Goal: Task Accomplishment & Management: Use online tool/utility

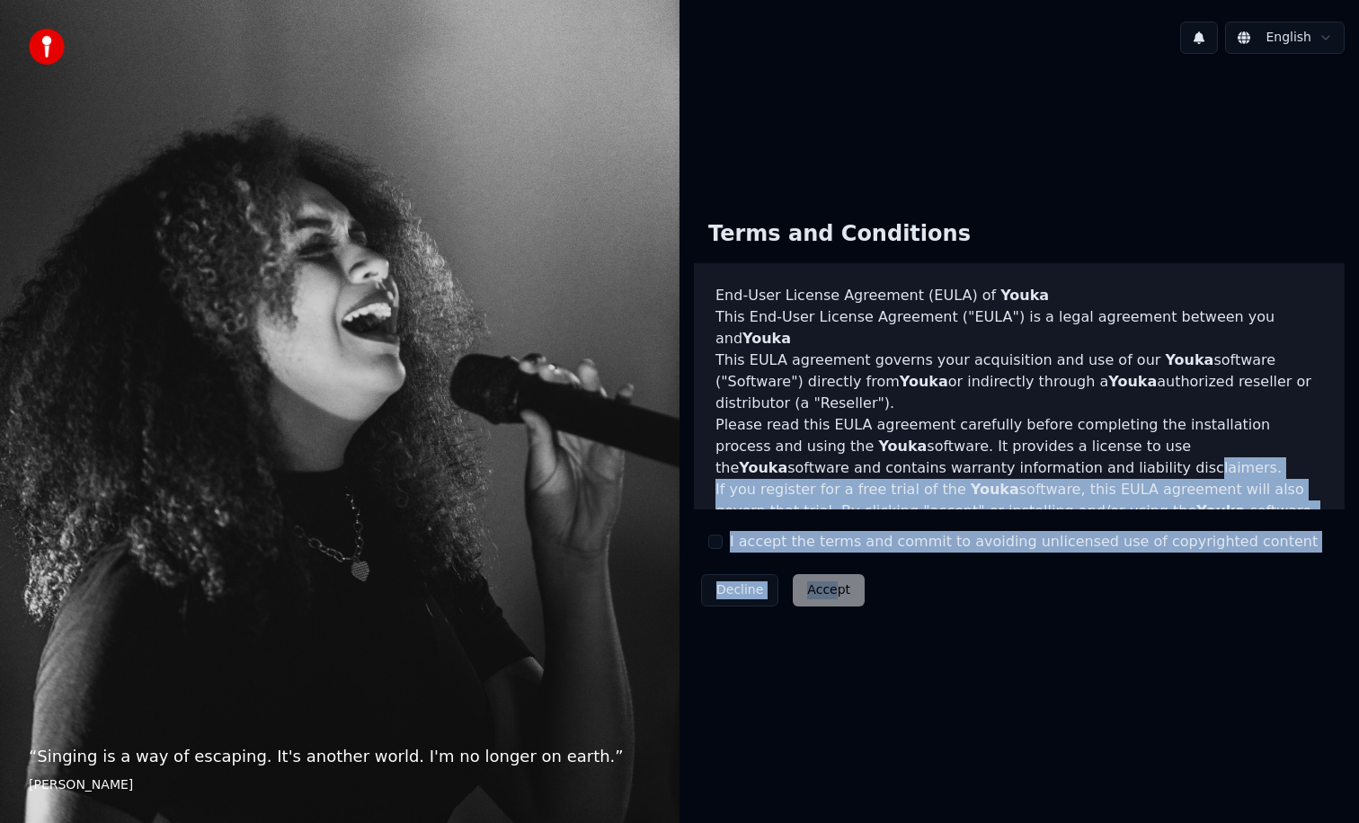
drag, startPoint x: 836, startPoint y: 587, endPoint x: 946, endPoint y: 440, distance: 183.5
click at [946, 440] on div "Terms and Conditions End-User License Agreement ([PERSON_NAME]) of Youka This E…" at bounding box center [1019, 410] width 651 height 409
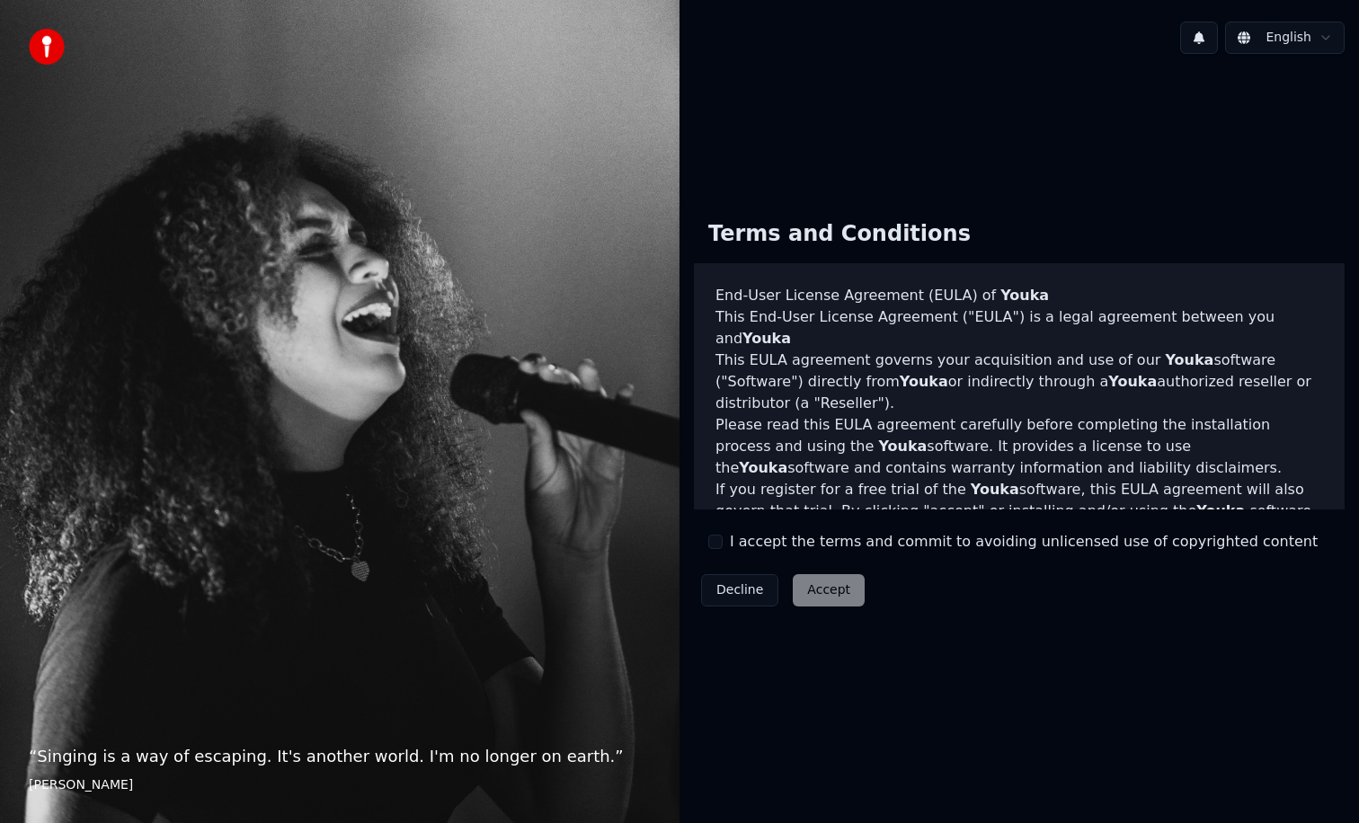
click at [931, 451] on p "Please read this [PERSON_NAME] agreement carefully before completing the instal…" at bounding box center [1019, 446] width 608 height 65
click at [721, 543] on button "I accept the terms and commit to avoiding unlicensed use of copyrighted content" at bounding box center [715, 542] width 14 height 14
click at [823, 603] on button "Accept" at bounding box center [829, 590] width 72 height 32
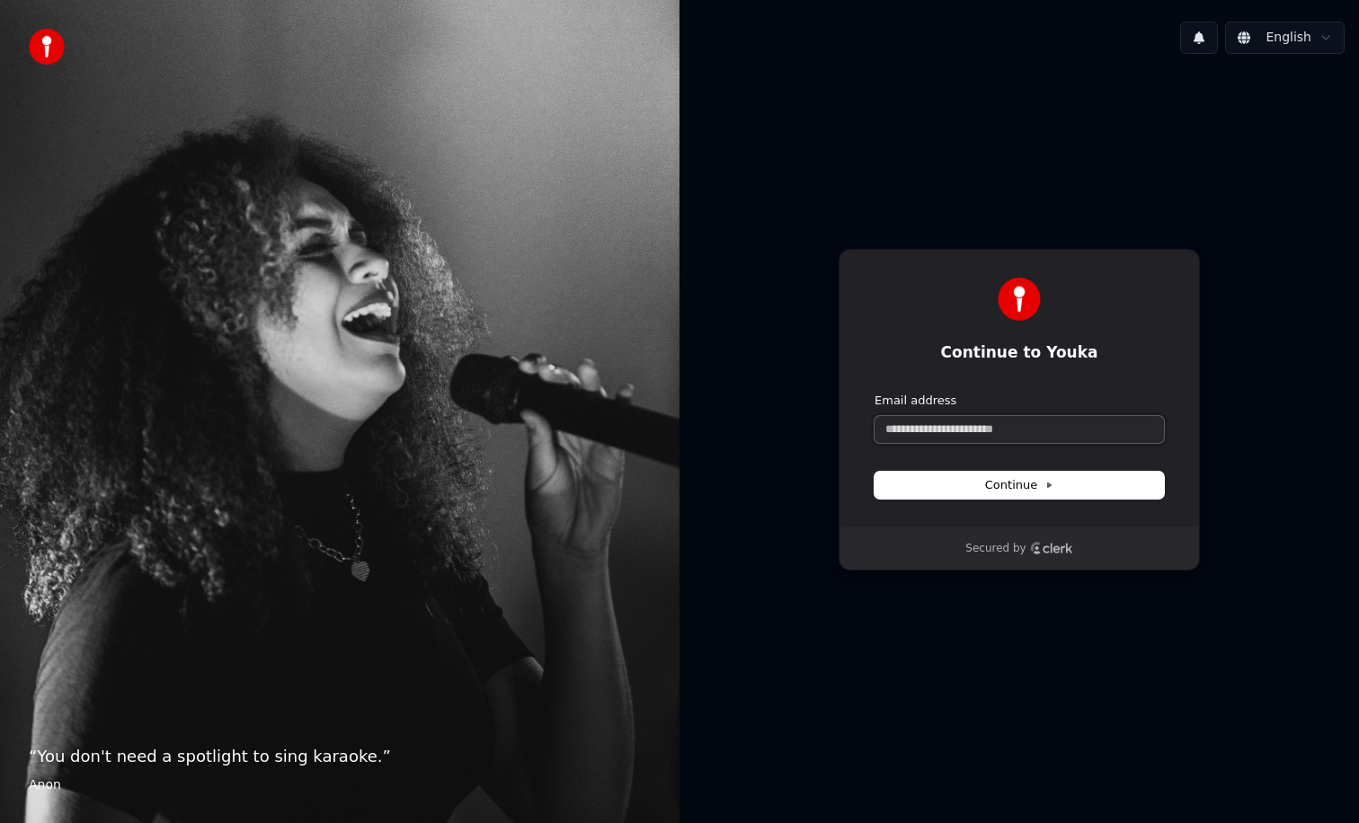
click at [984, 429] on input "Email address" at bounding box center [1018, 429] width 289 height 27
click at [1005, 484] on span "Continue" at bounding box center [1019, 485] width 68 height 16
type input "**********"
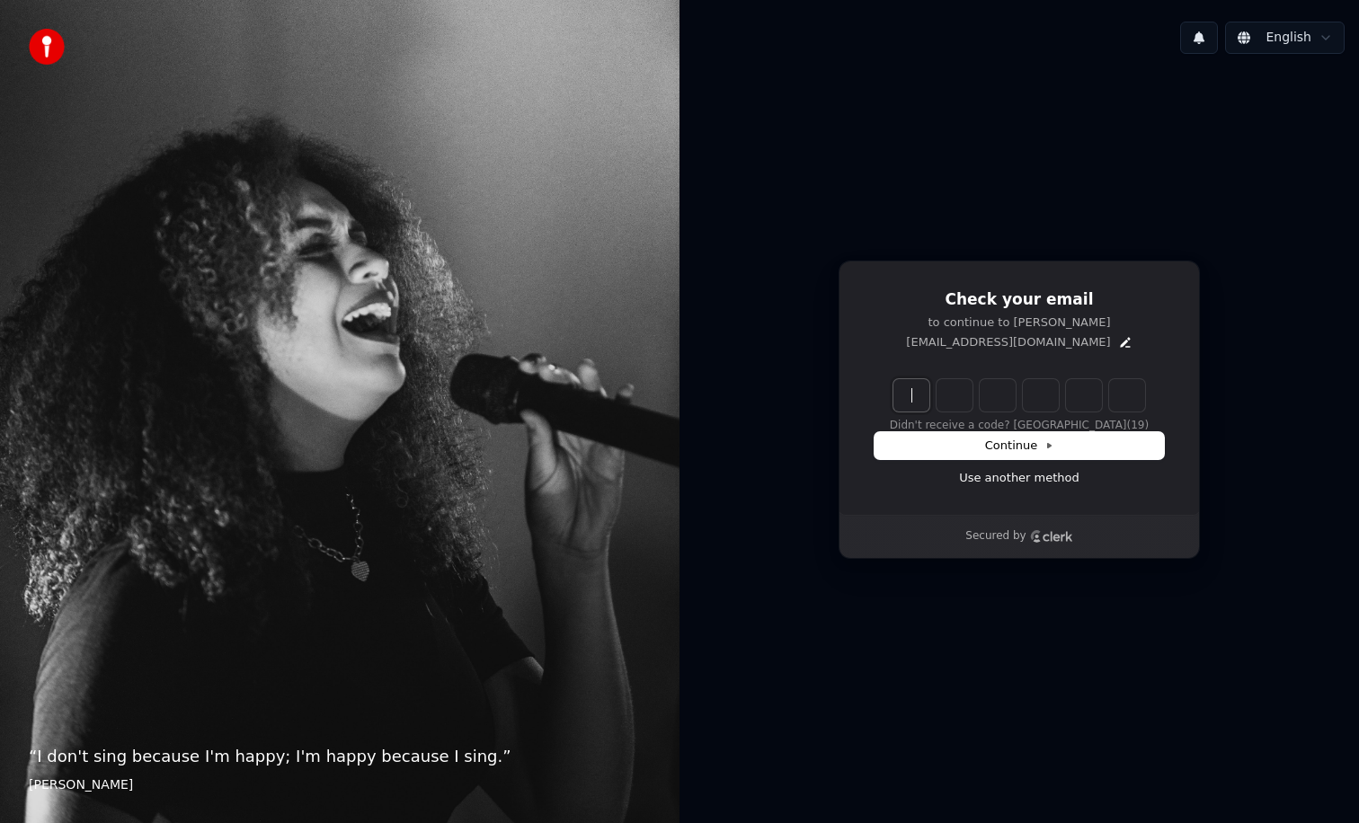
click at [910, 402] on input "Enter verification code" at bounding box center [1037, 395] width 288 height 32
type input "******"
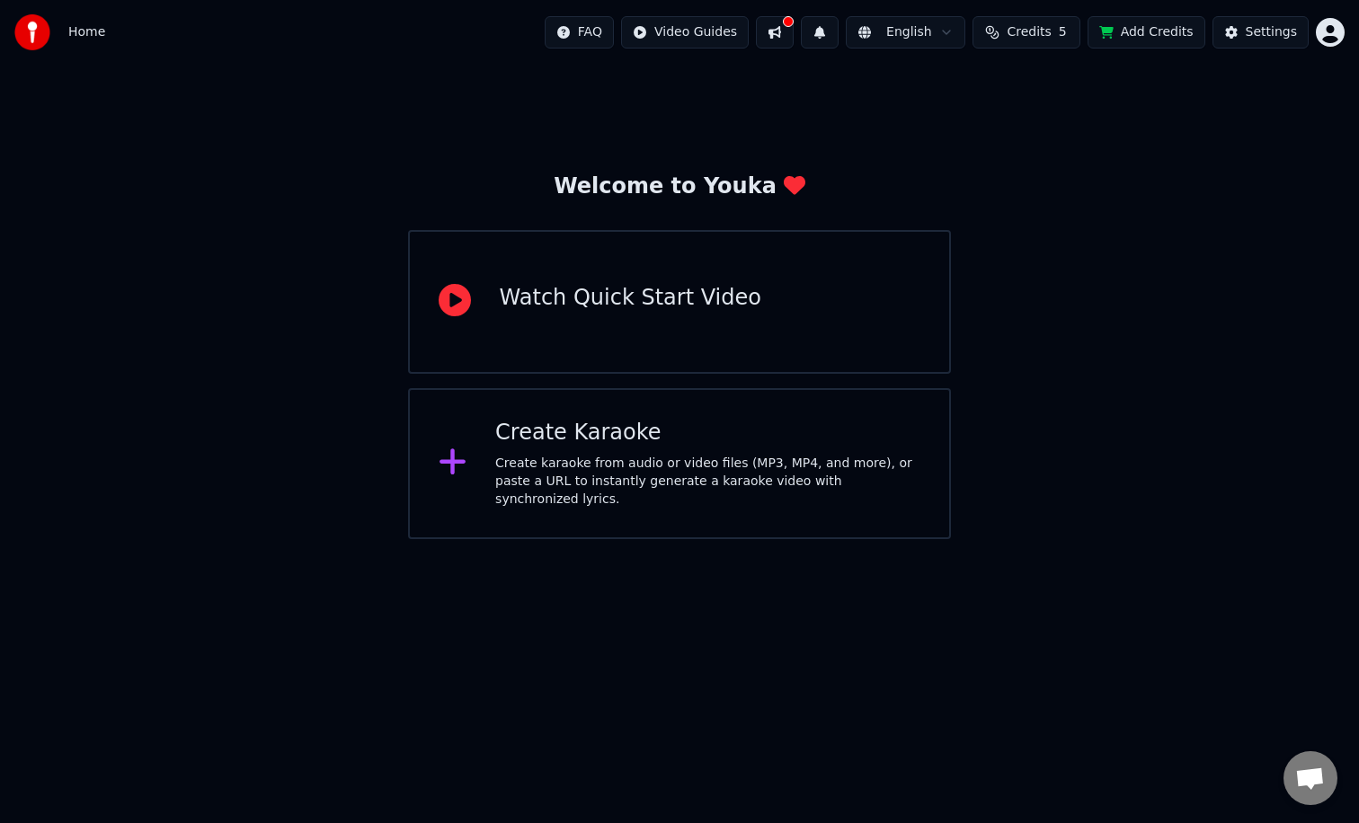
click at [879, 448] on div "Create Karaoke" at bounding box center [707, 433] width 425 height 29
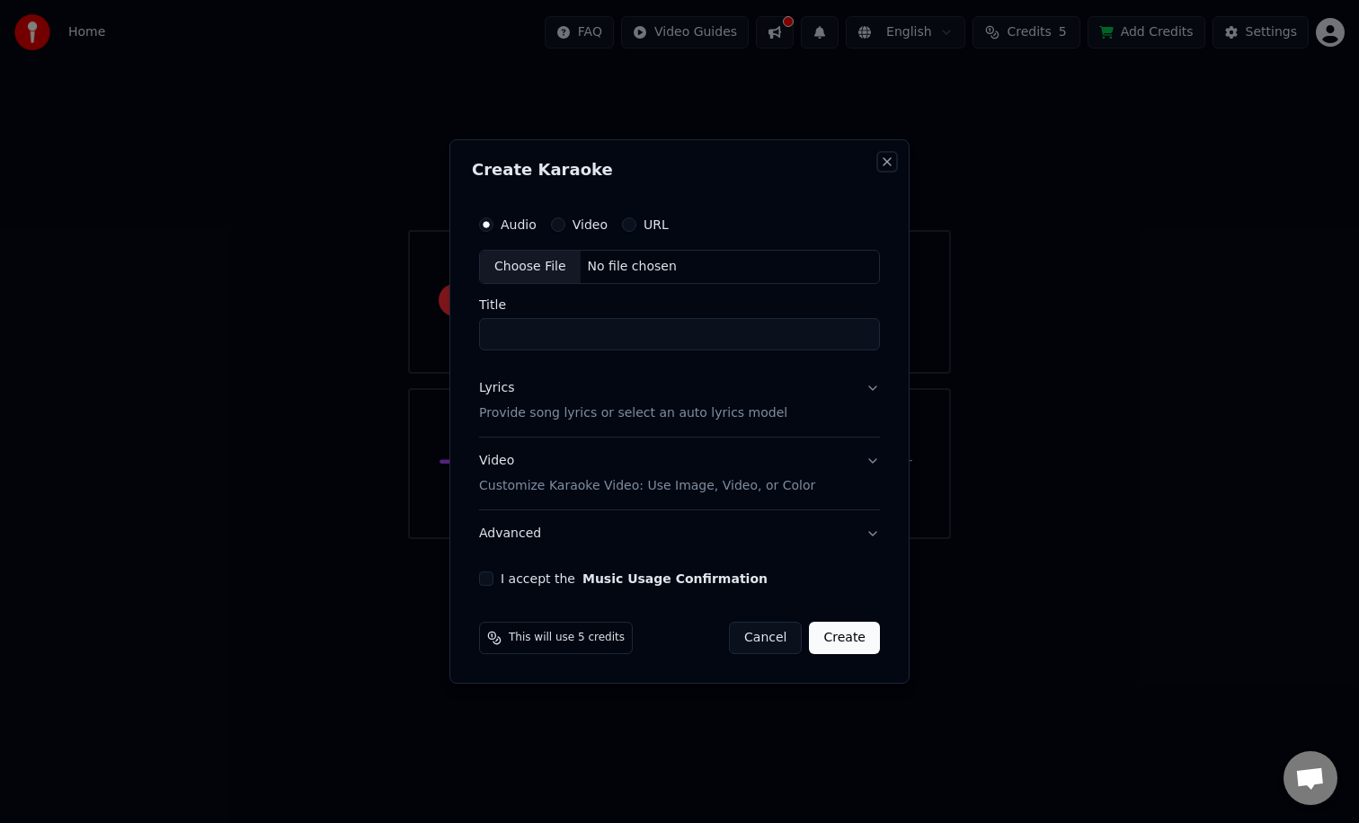
click at [883, 155] on button "Close" at bounding box center [887, 162] width 14 height 14
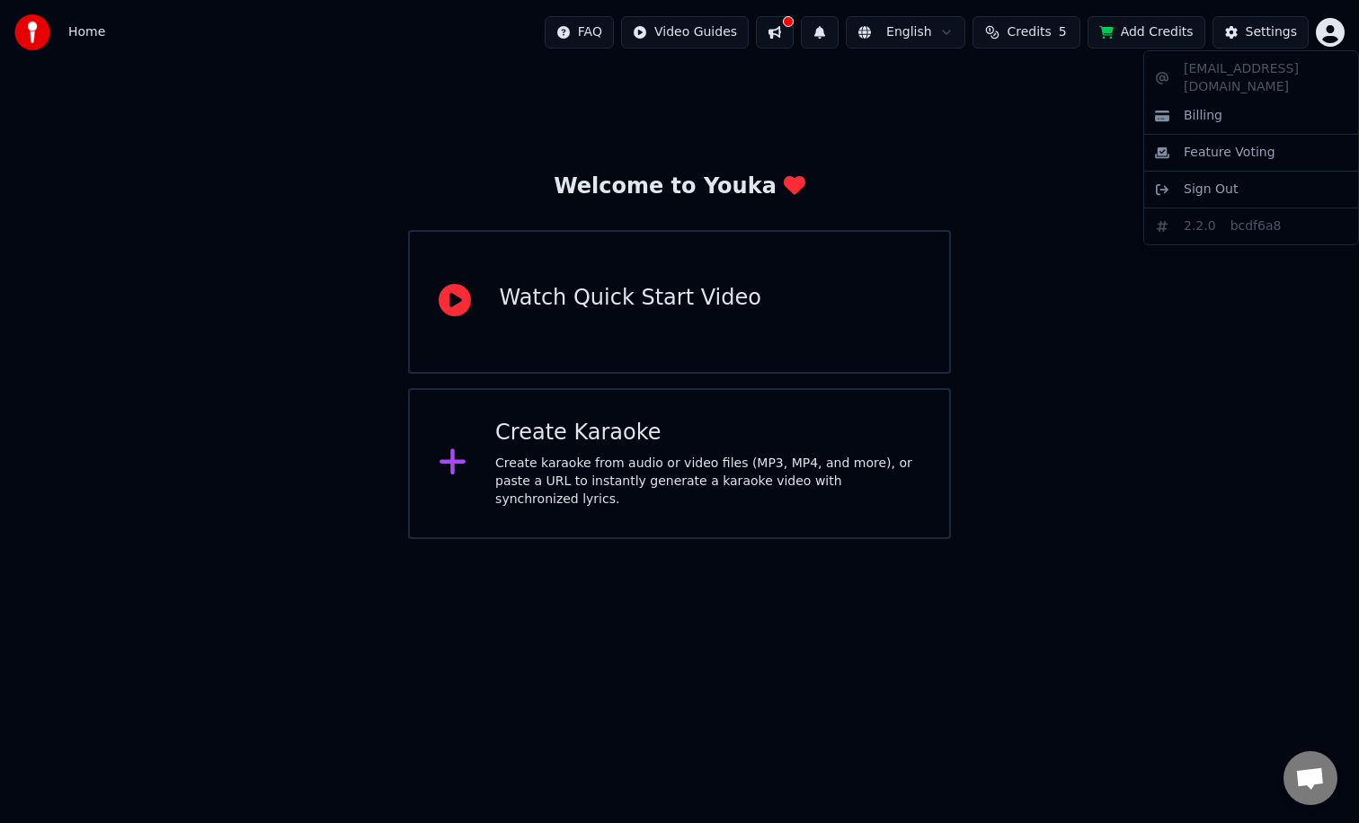
click at [1329, 31] on html "Home FAQ Video Guides English Credits 5 Add Credits Settings Welcome to Youka W…" at bounding box center [679, 269] width 1359 height 539
click at [1263, 29] on html "Home FAQ Video Guides English Credits 5 Add Credits Settings Welcome to Youka W…" at bounding box center [679, 269] width 1359 height 539
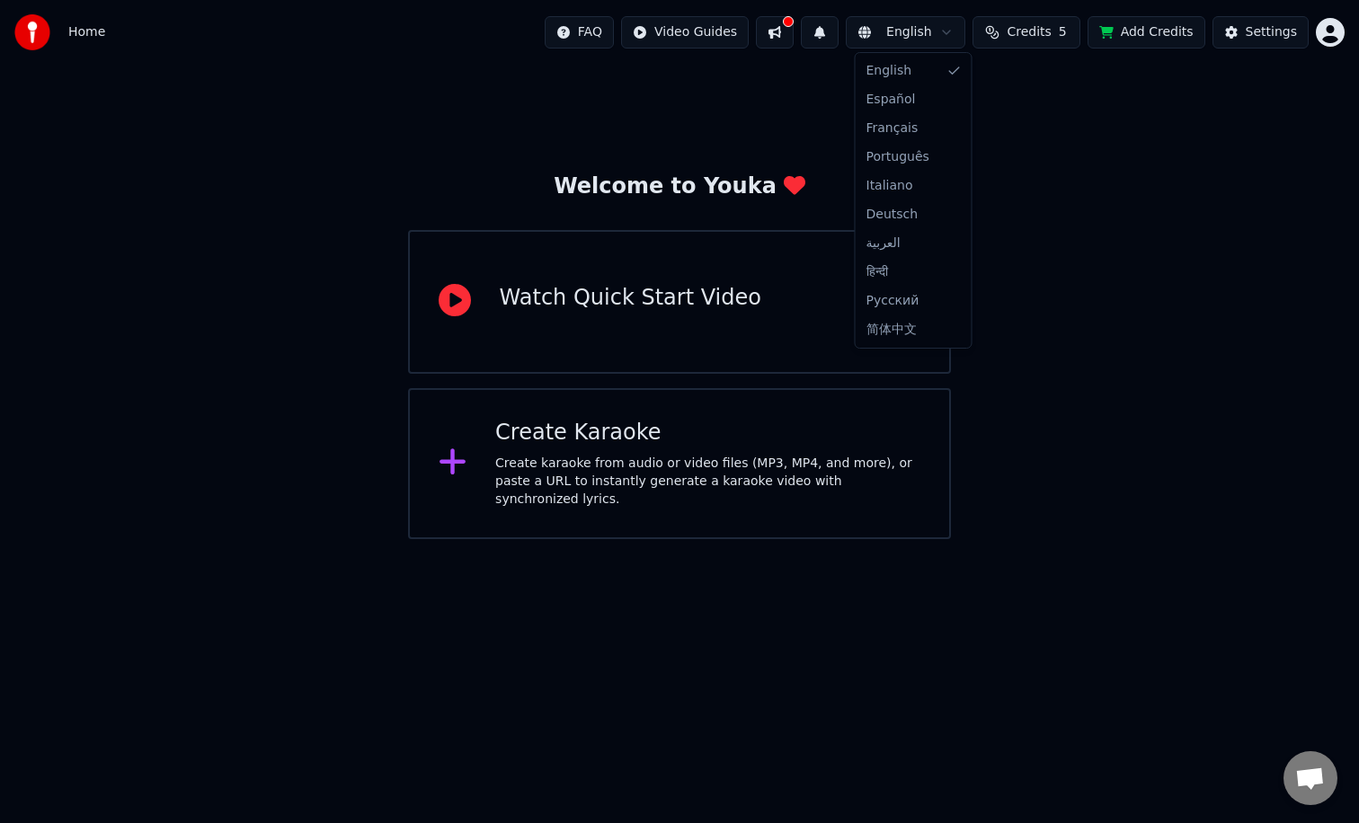
click at [942, 33] on html "Home FAQ Video Guides English Credits 5 Add Credits Settings Welcome to Youka W…" at bounding box center [679, 269] width 1359 height 539
click at [821, 34] on html "Home FAQ Video Guides English Credits 5 Add Credits Settings Welcome to Youka W…" at bounding box center [679, 269] width 1359 height 539
click at [779, 36] on button at bounding box center [775, 32] width 38 height 32
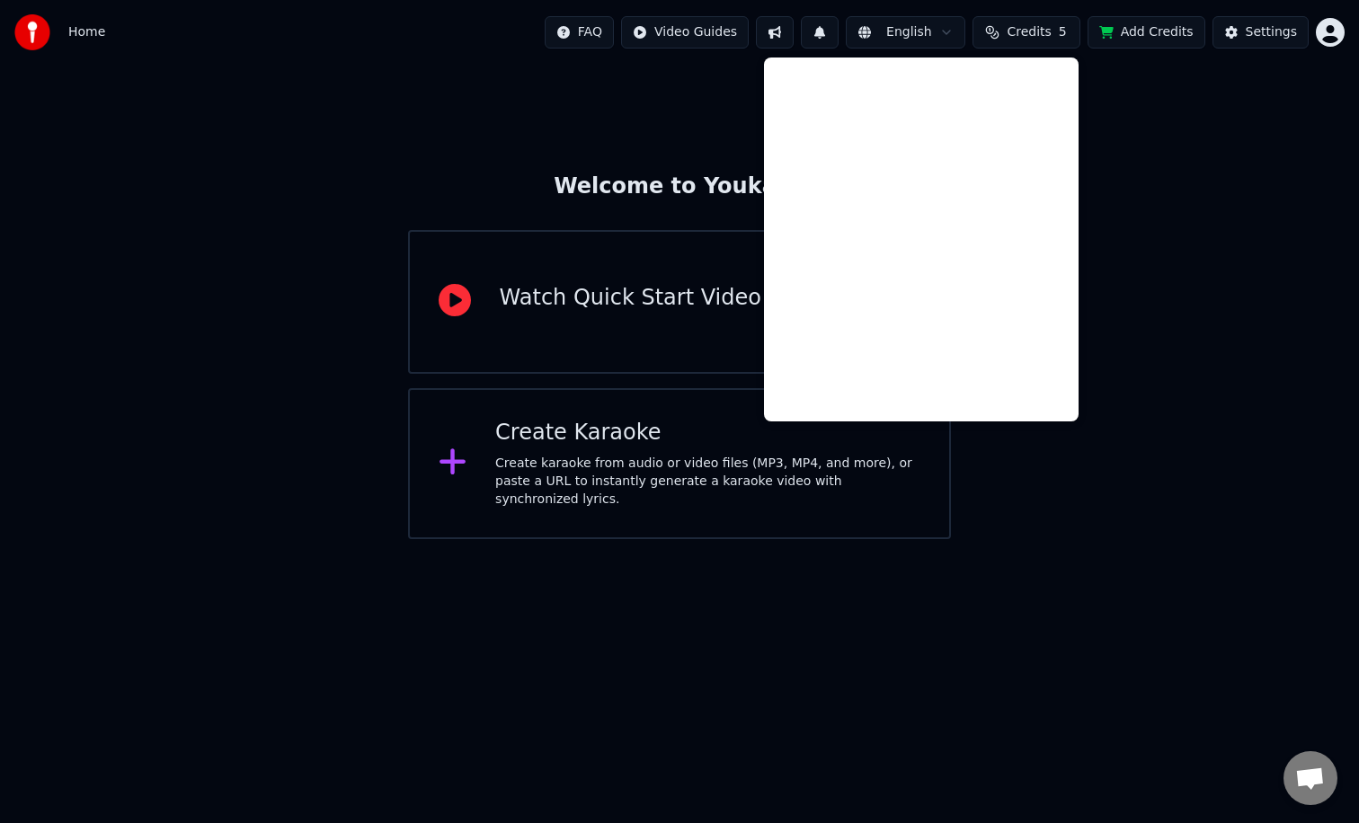
click at [710, 105] on div "Welcome to Youka Watch Quick Start Video Create Karaoke Create karaoke from aud…" at bounding box center [679, 302] width 1359 height 475
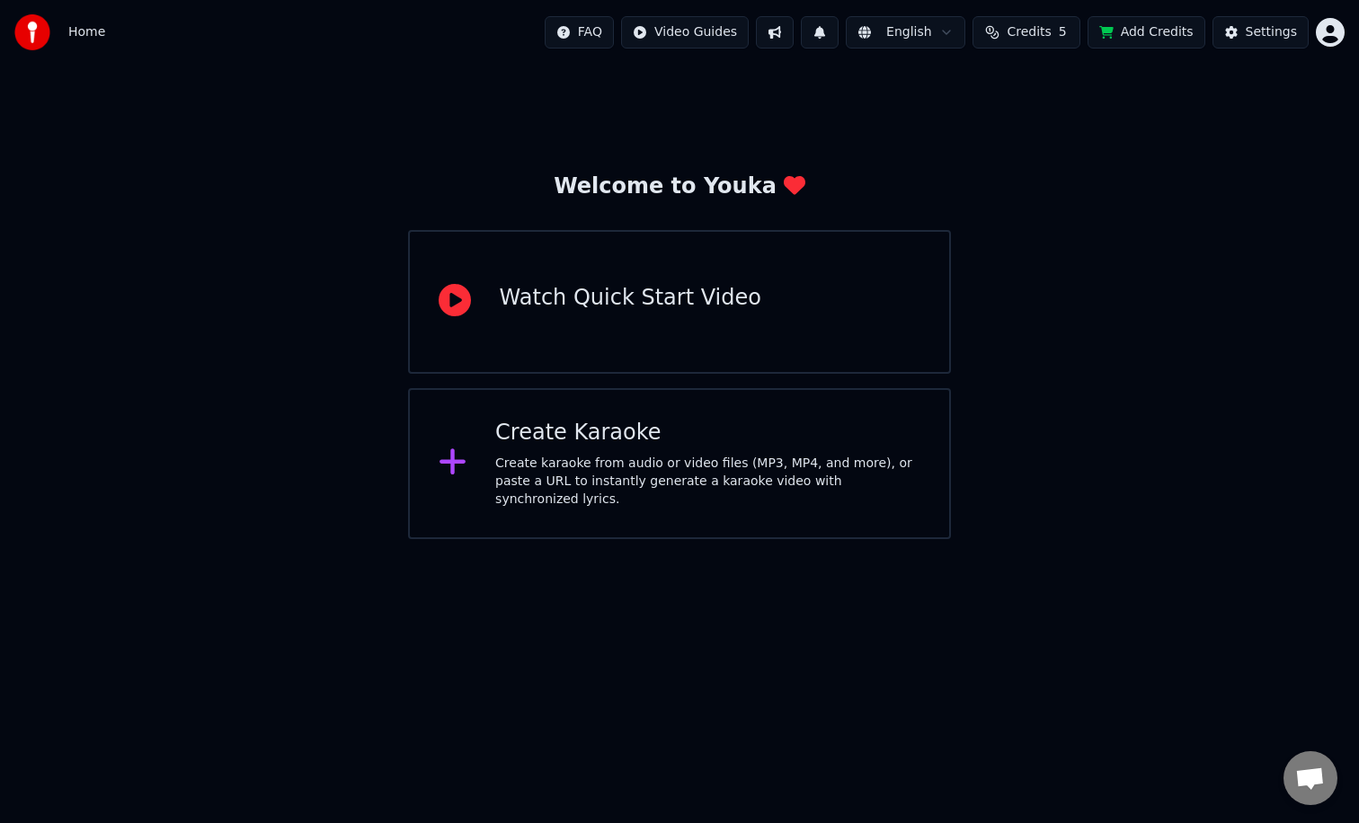
click at [60, 26] on div at bounding box center [37, 32] width 47 height 36
click at [45, 38] on img at bounding box center [32, 32] width 36 height 36
click at [697, 331] on div "Watch Quick Start Video" at bounding box center [680, 302] width 544 height 144
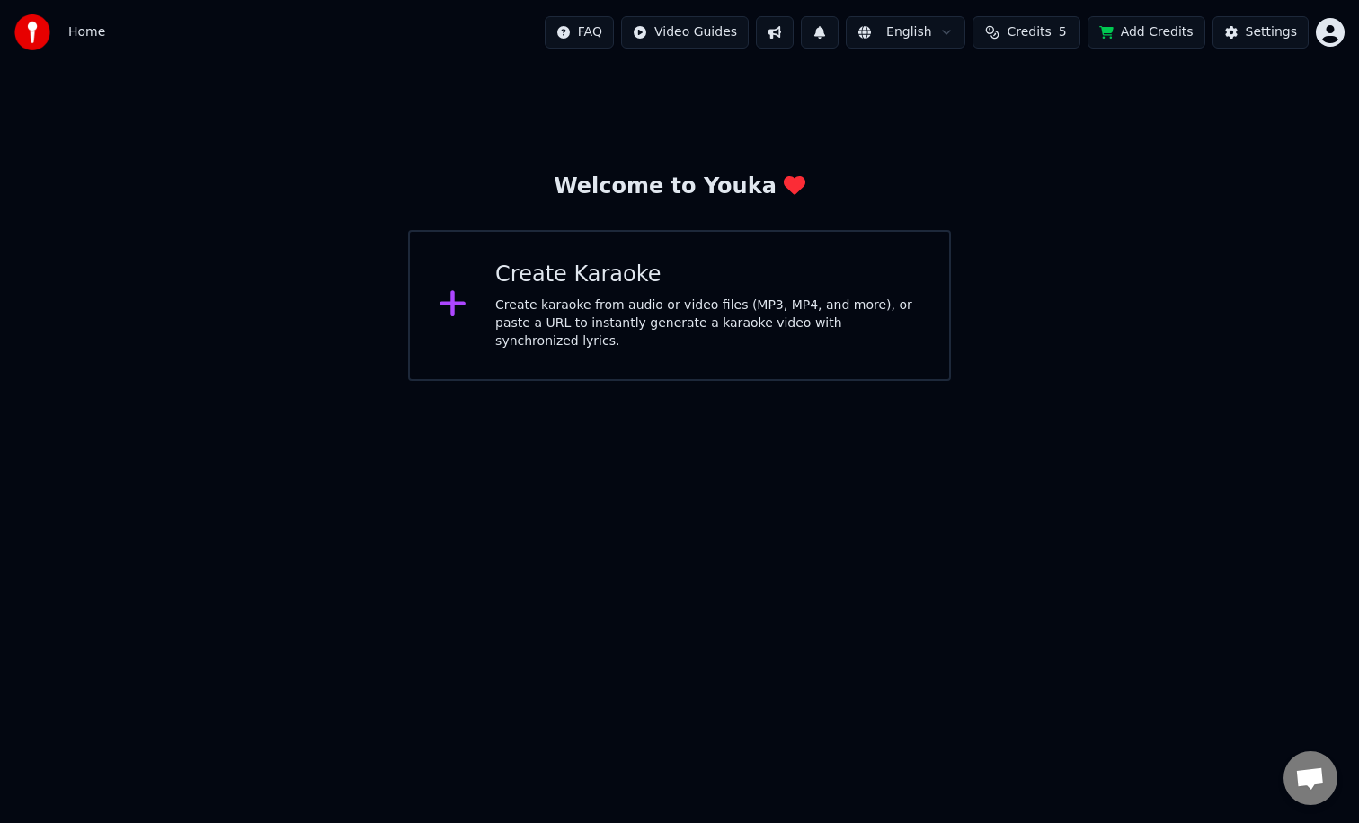
click at [652, 318] on div "Create karaoke from audio or video files (MP3, MP4, and more), or paste a URL t…" at bounding box center [707, 324] width 425 height 54
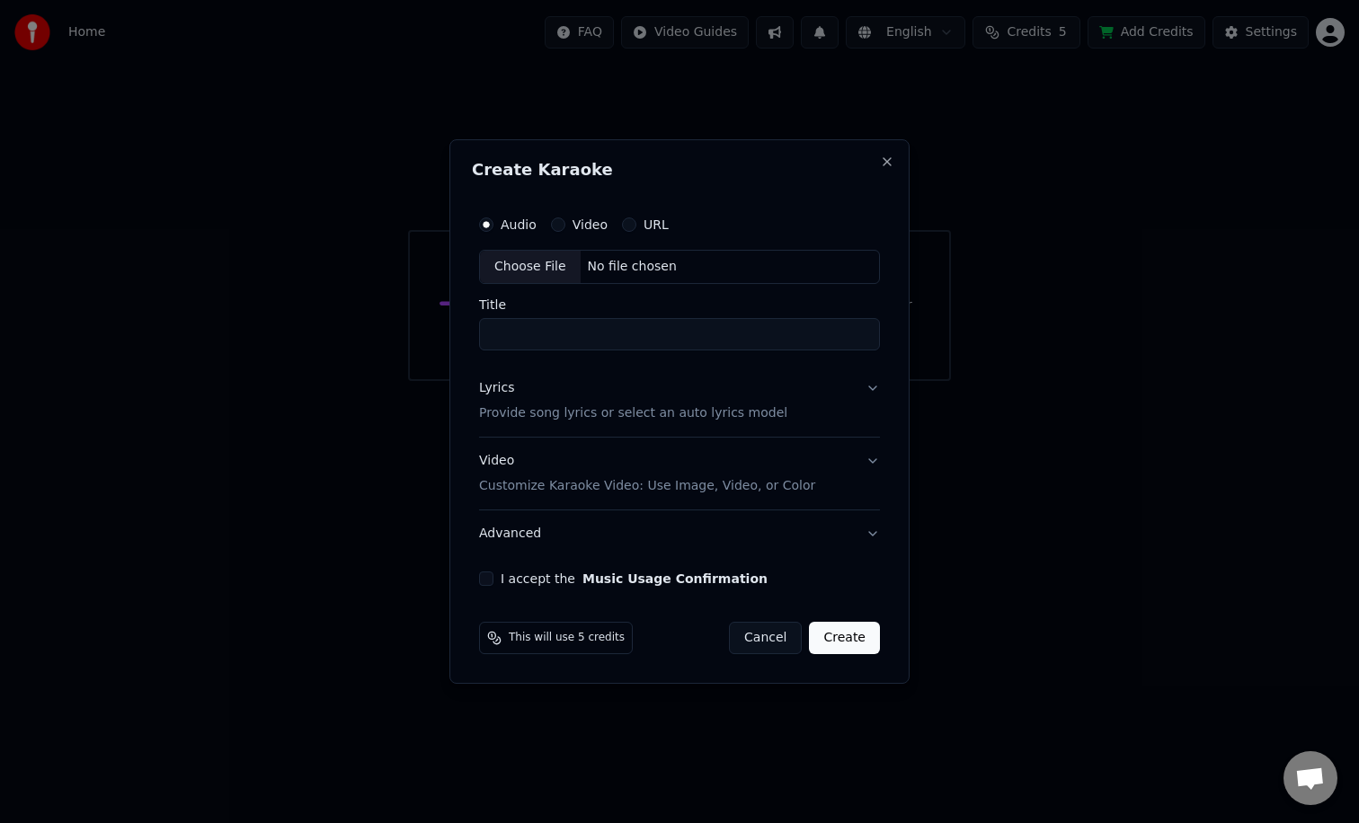
click at [878, 154] on div "Create Karaoke Audio Video URL Choose File No file chosen Title Lyrics Provide …" at bounding box center [679, 411] width 460 height 545
click at [881, 156] on button "Close" at bounding box center [887, 162] width 14 height 14
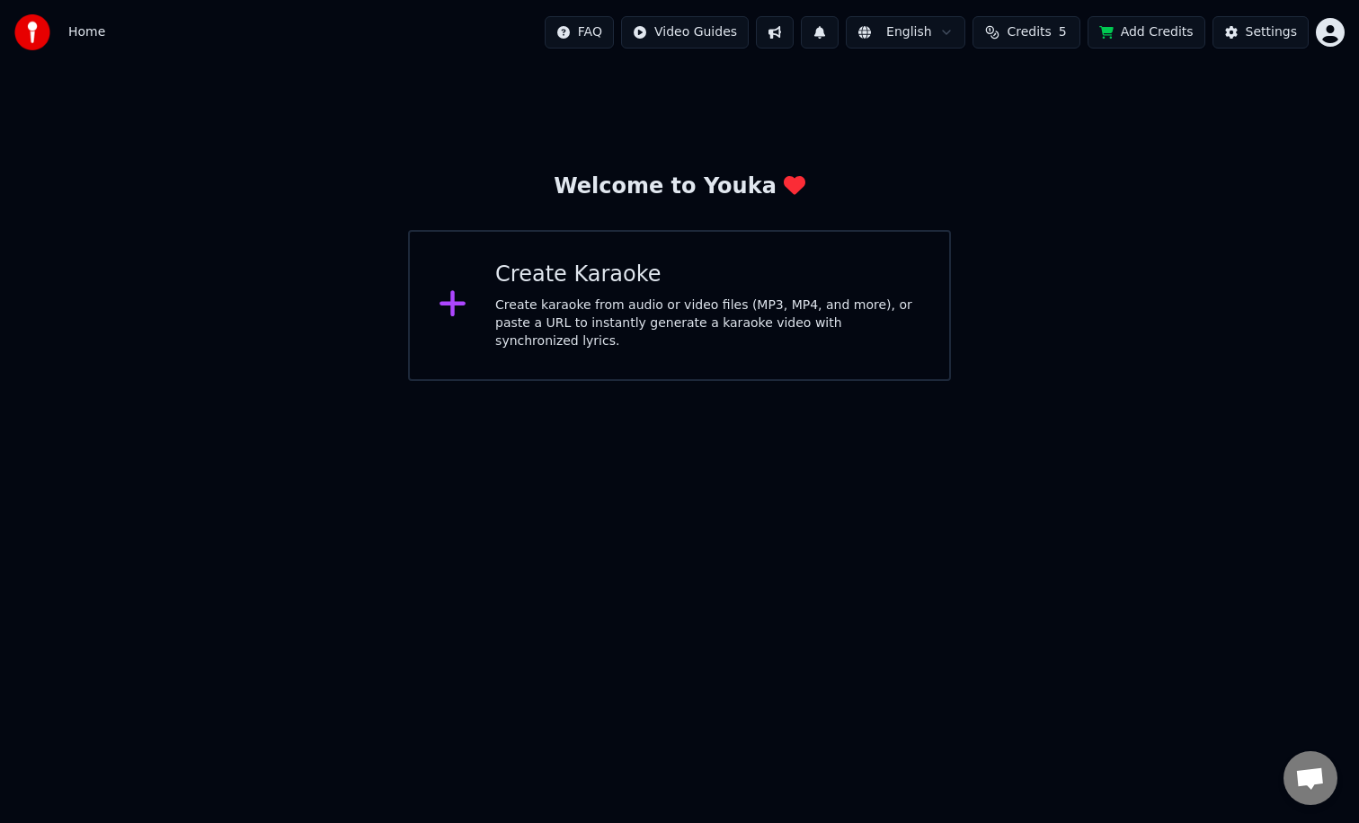
click at [793, 27] on button at bounding box center [775, 32] width 38 height 32
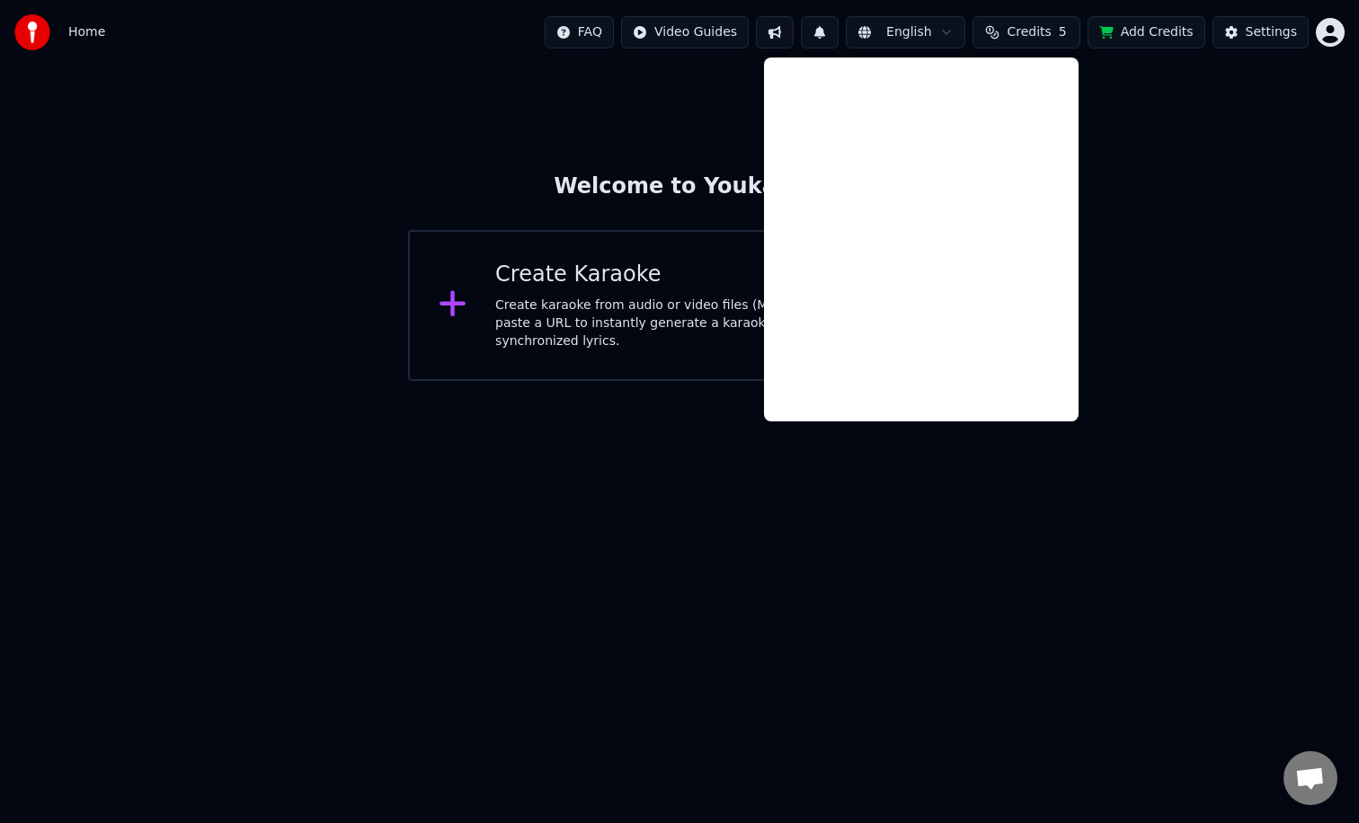
click at [814, 31] on button at bounding box center [820, 32] width 38 height 32
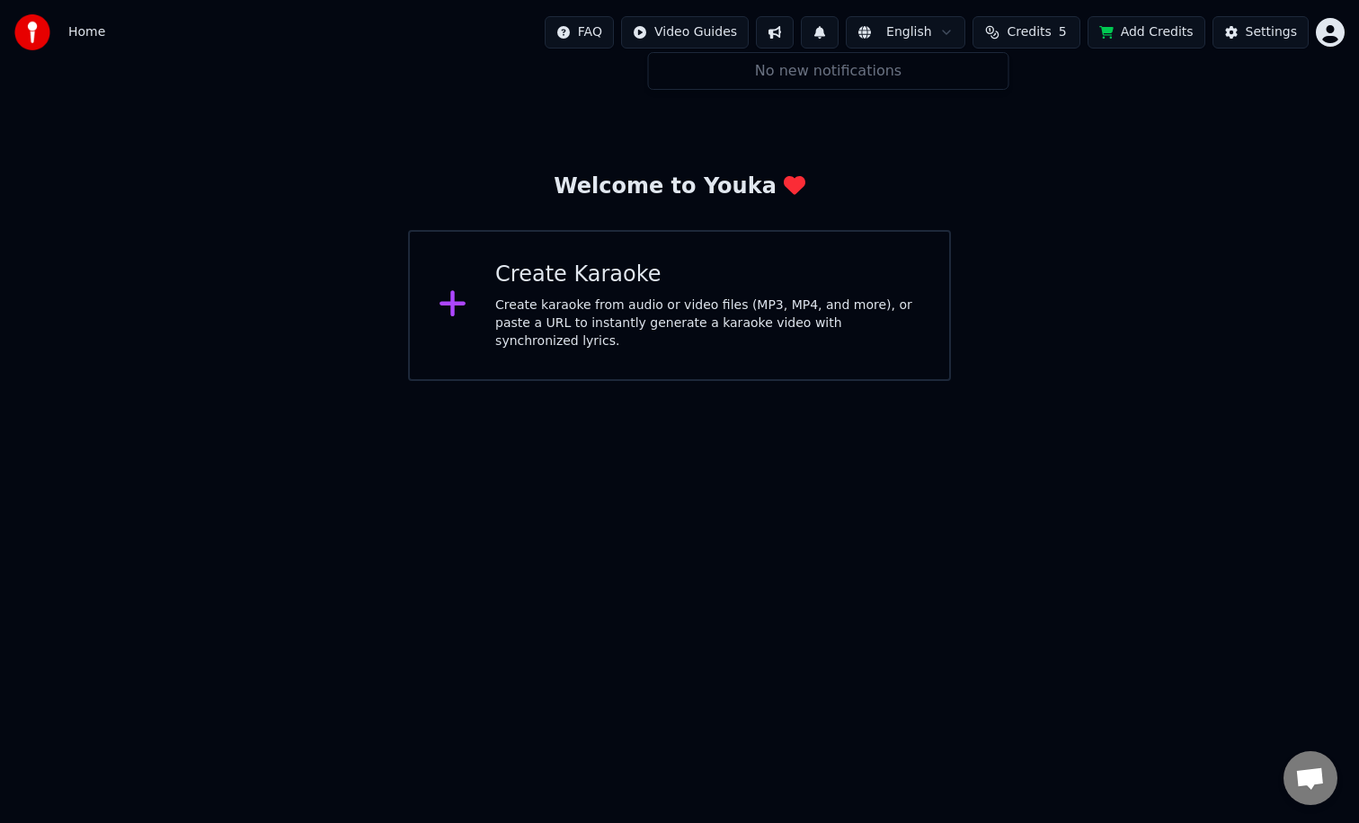
click at [819, 32] on button at bounding box center [820, 32] width 38 height 32
click at [85, 8] on div "Home FAQ Video Guides English Credits 5 Add Credits Settings" at bounding box center [679, 32] width 1359 height 65
click at [1335, 35] on html "Home FAQ Video Guides English Credits 5 Add Credits Settings Welcome to Youka C…" at bounding box center [679, 190] width 1359 height 381
click at [1270, 35] on html "Home FAQ Video Guides English Credits 5 Add Credits Settings Welcome to Youka C…" at bounding box center [679, 190] width 1359 height 381
click at [1271, 34] on div "Settings" at bounding box center [1271, 32] width 51 height 18
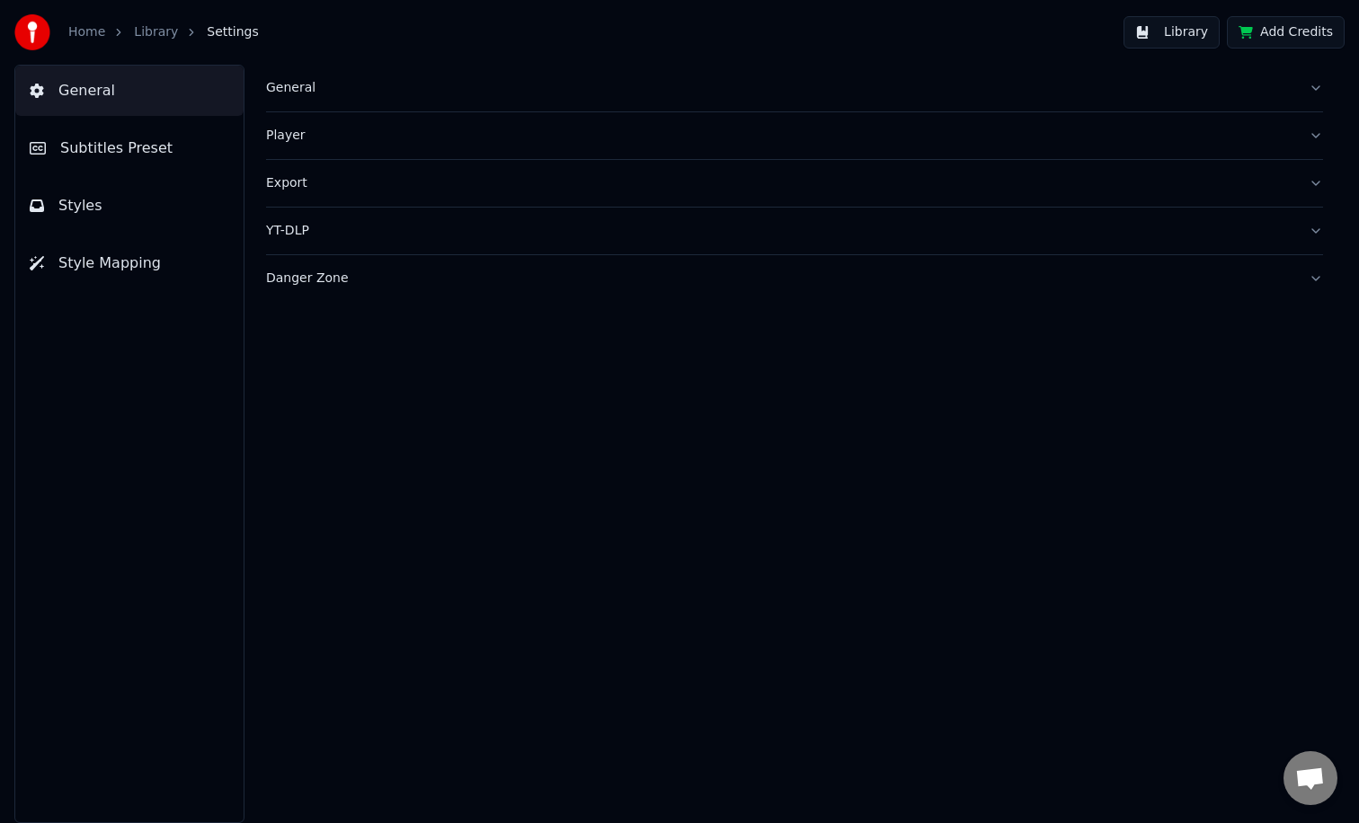
click at [88, 220] on button "Styles" at bounding box center [129, 206] width 228 height 50
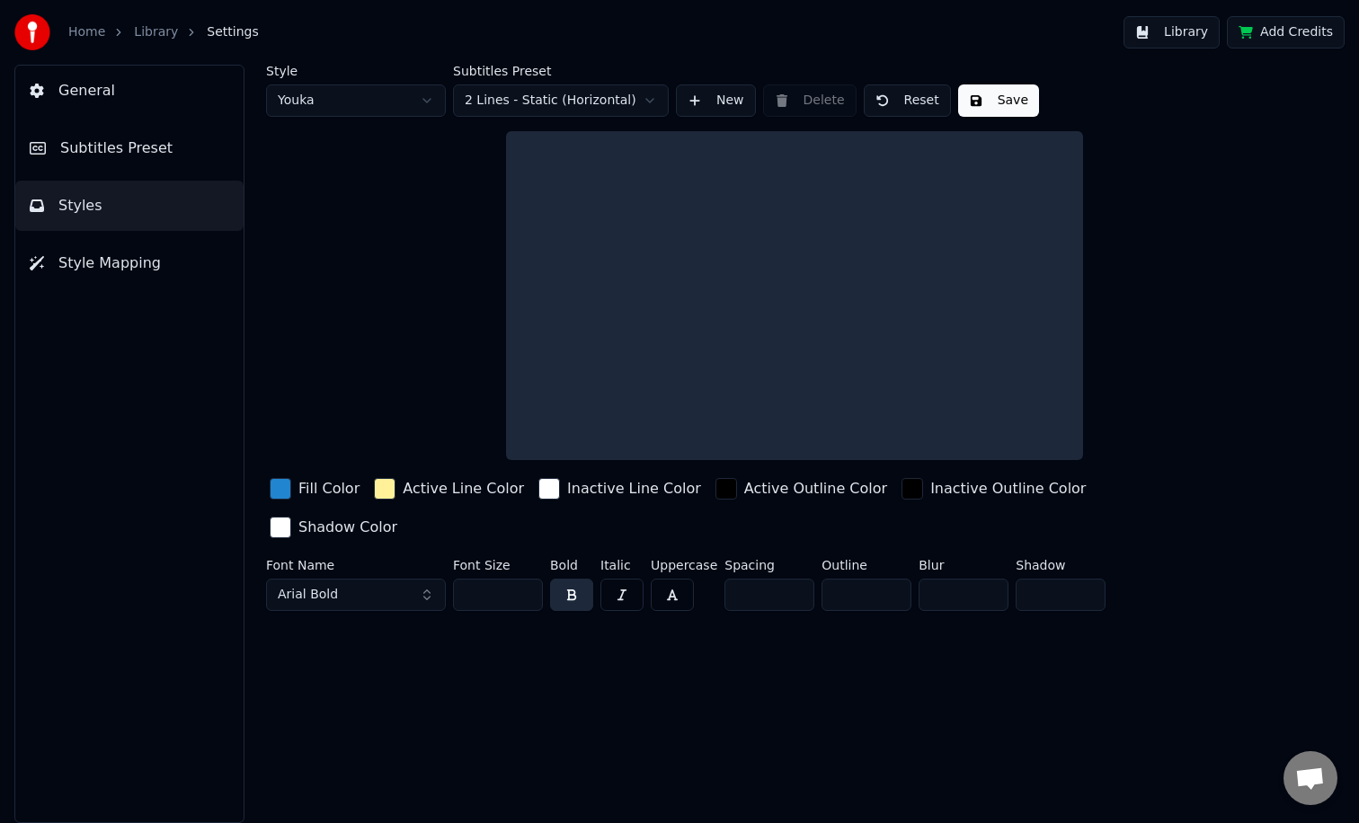
click at [167, 31] on link "Library" at bounding box center [156, 32] width 44 height 18
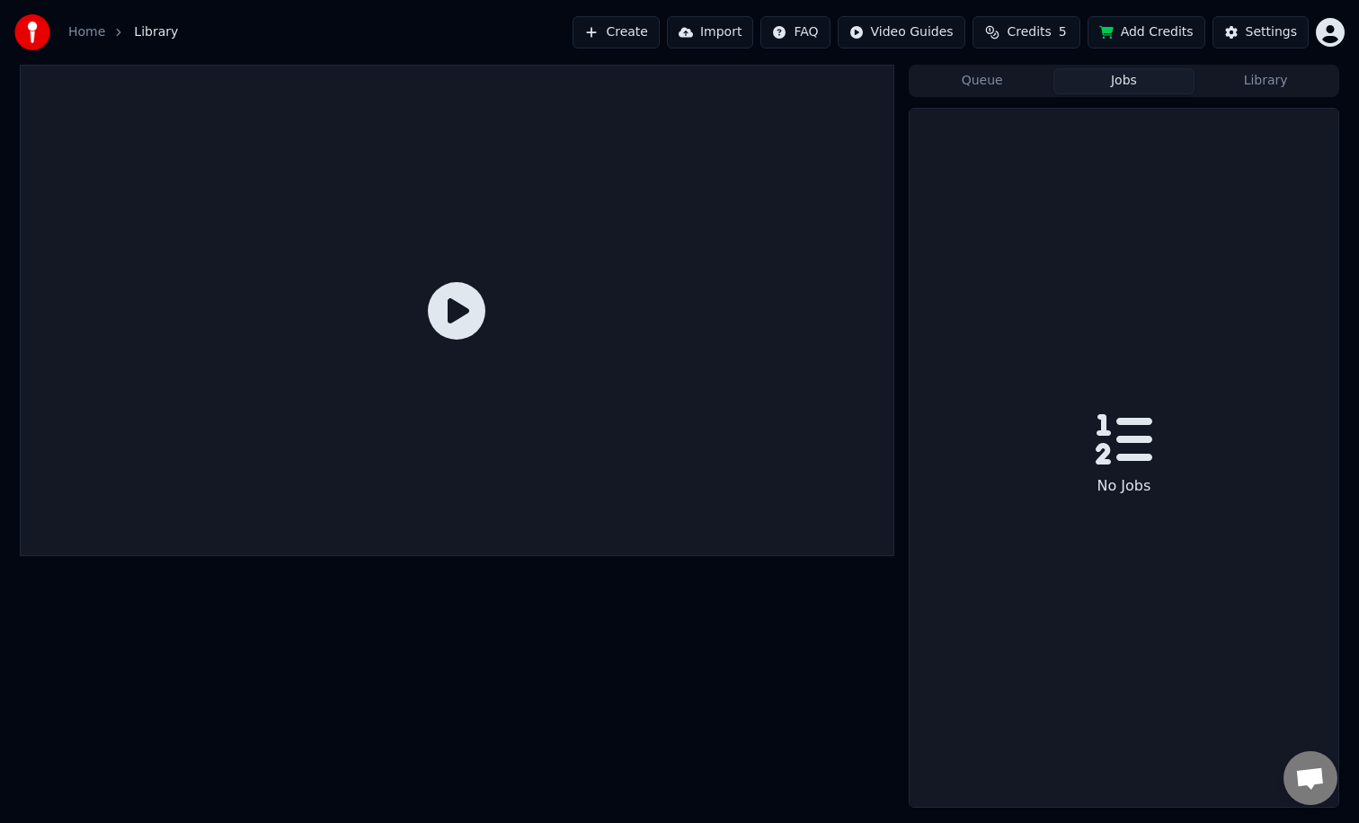
click at [1117, 75] on button "Jobs" at bounding box center [1124, 81] width 142 height 26
click at [992, 85] on button "Queue" at bounding box center [982, 81] width 142 height 26
click at [99, 35] on link "Home" at bounding box center [86, 32] width 37 height 18
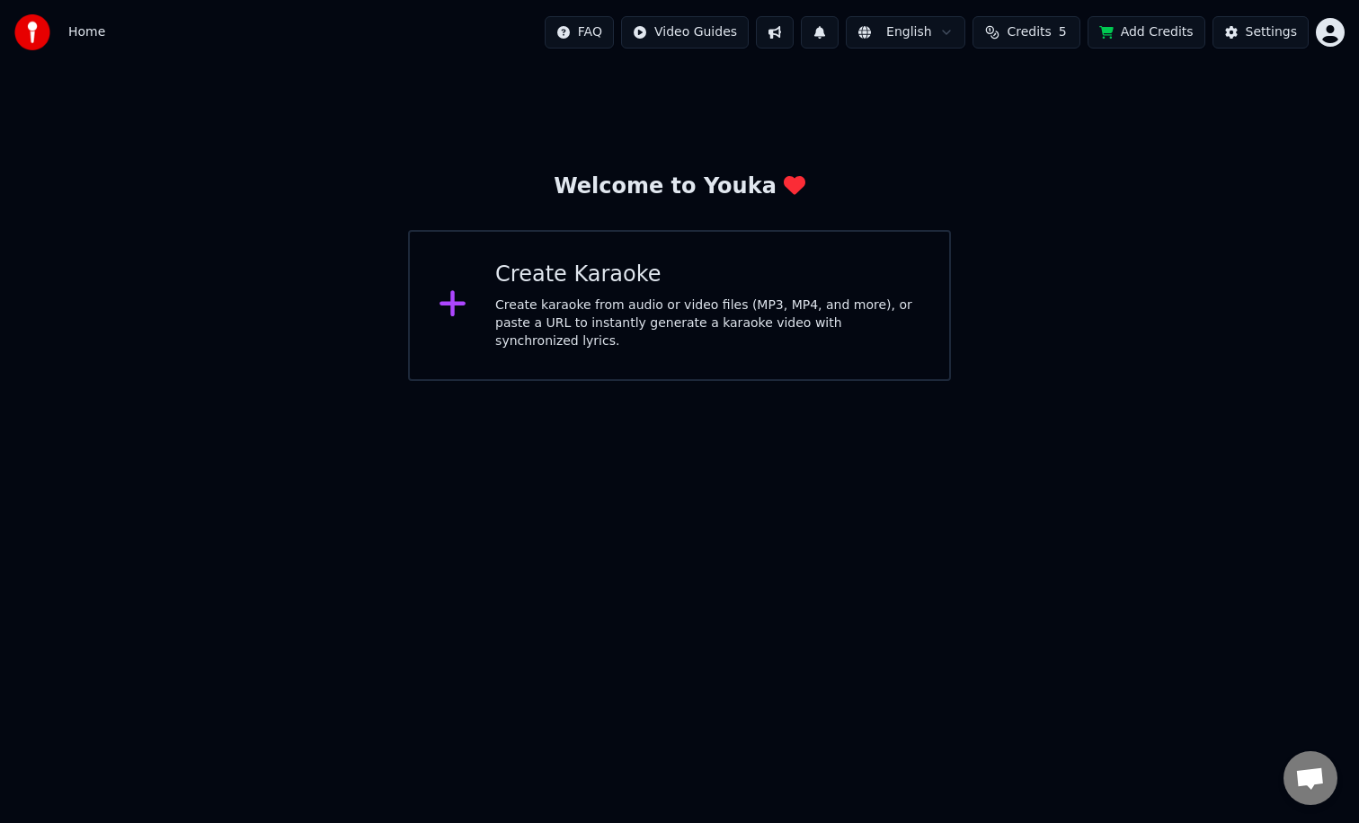
click at [740, 183] on div "Welcome to Youka" at bounding box center [680, 187] width 252 height 29
click at [740, 184] on div "Welcome to Youka" at bounding box center [680, 187] width 252 height 29
click at [829, 164] on div "Welcome to Youka Create Karaoke Create karaoke from audio or video files (MP3, …" at bounding box center [679, 223] width 1359 height 316
click at [828, 164] on div "Welcome to Youka Create Karaoke Create karaoke from audio or video files (MP3, …" at bounding box center [679, 223] width 1359 height 316
